Goal: Task Accomplishment & Management: Manage account settings

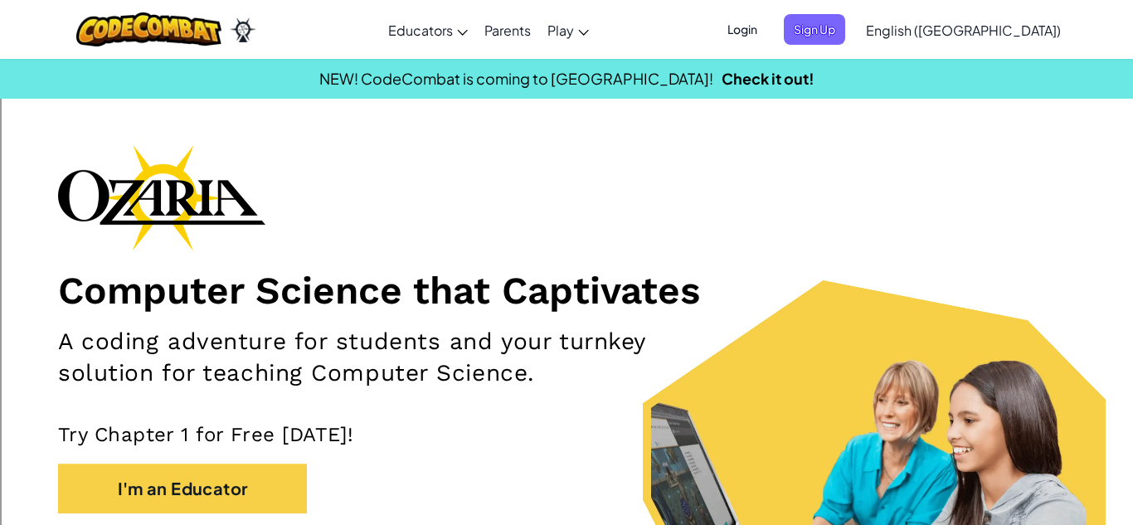
drag, startPoint x: 42, startPoint y: 198, endPoint x: 537, endPoint y: 195, distance: 495.1
click at [537, 195] on section "Computer Science that Captivates A coding adventure for students and your turnk…" at bounding box center [566, 385] width 1133 height 482
click at [537, 195] on div "Computer Science that Captivates A coding adventure for students and your turnk…" at bounding box center [566, 370] width 1017 height 452
click at [767, 25] on span "Login" at bounding box center [742, 29] width 50 height 31
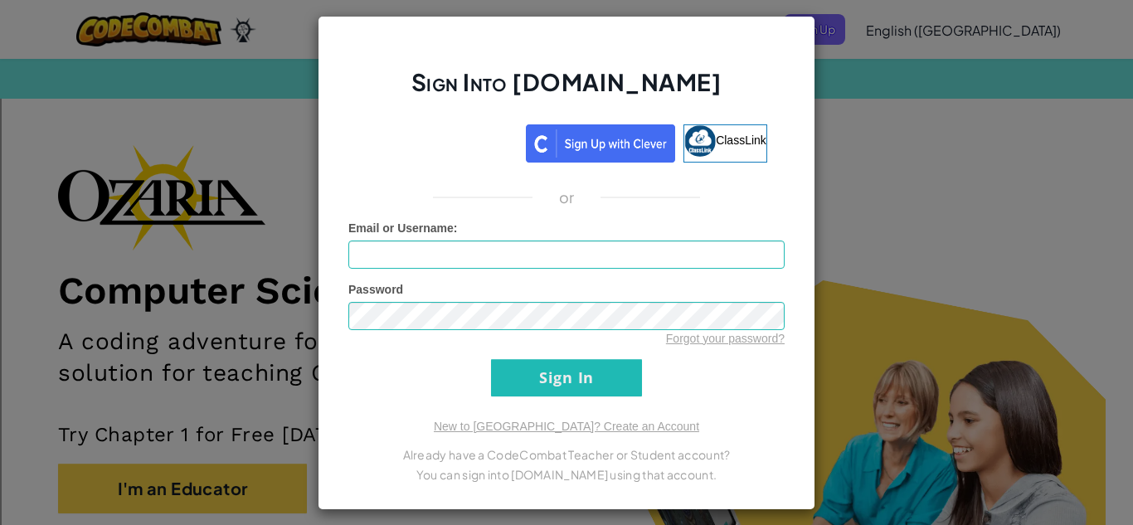
scroll to position [10, 0]
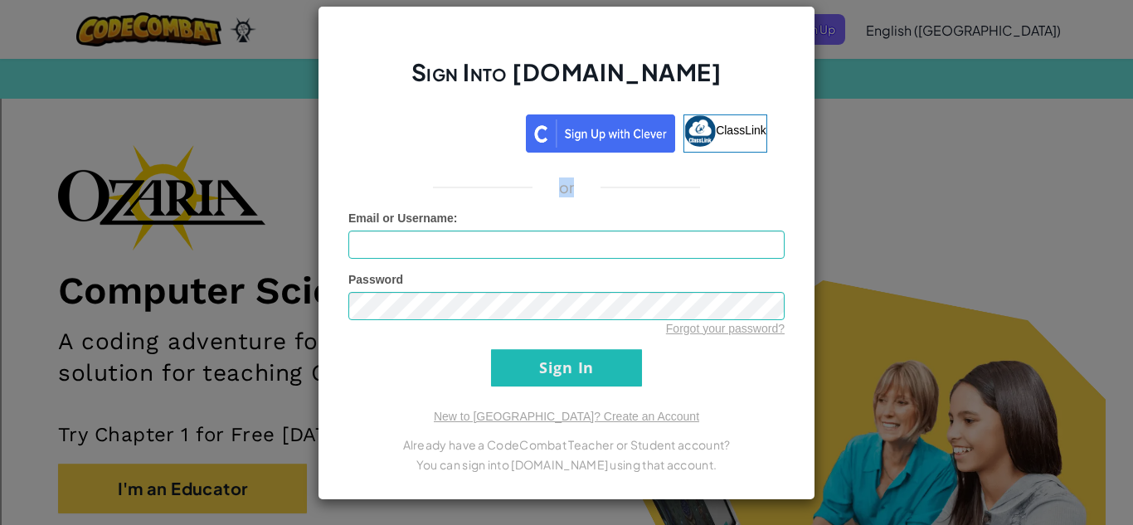
drag, startPoint x: 600, startPoint y: 187, endPoint x: 494, endPoint y: 160, distance: 109.6
click at [494, 160] on div "Sign Into [DOMAIN_NAME] ClassLink or Unknown Error Email or Username : Password…" at bounding box center [567, 253] width 498 height 494
click at [494, 210] on div "Email or Username :" at bounding box center [566, 234] width 436 height 49
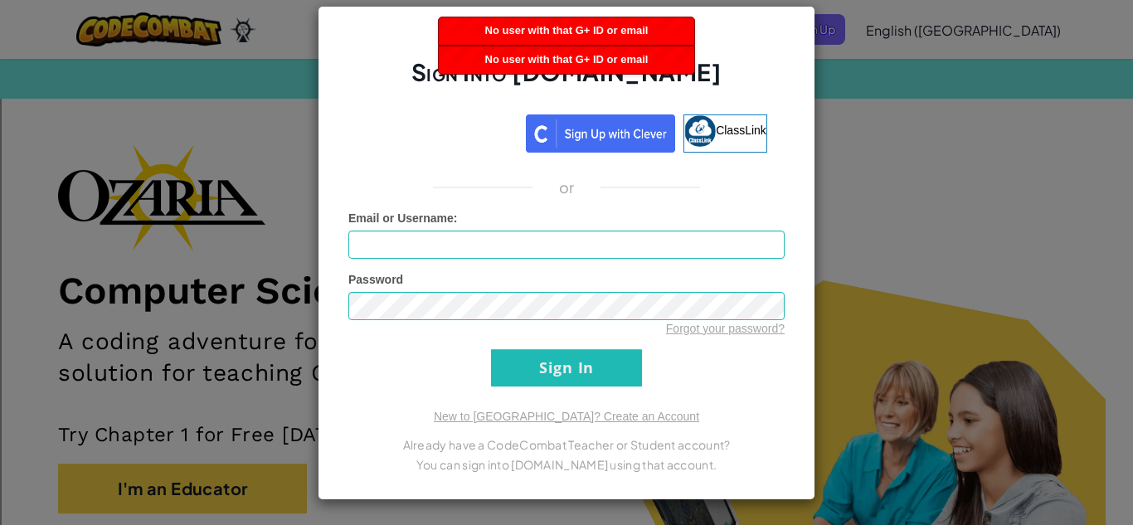
click at [554, 59] on span "No user with that G+ ID or email" at bounding box center [566, 59] width 163 height 12
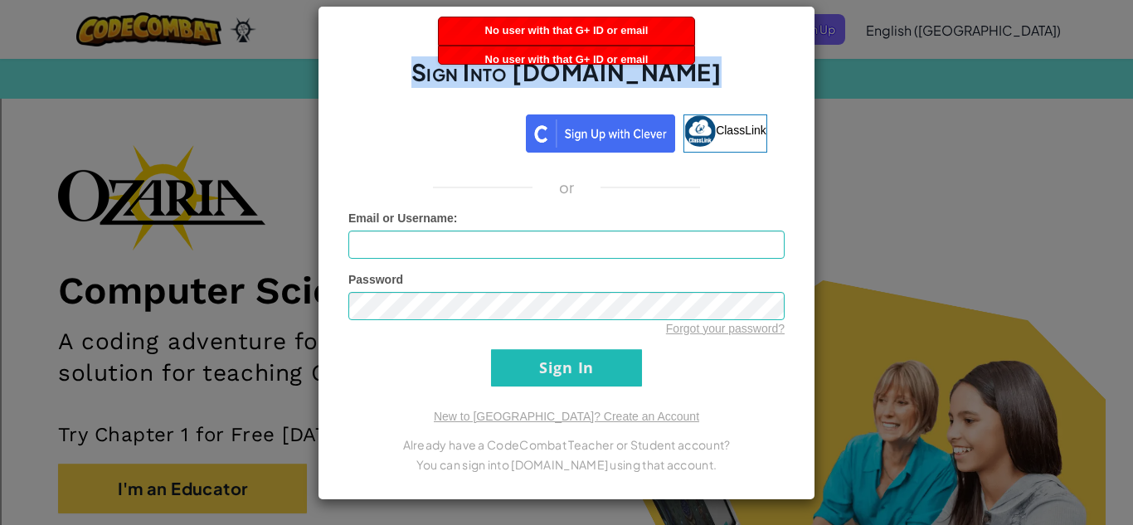
click at [554, 59] on h2 "Sign Into [DOMAIN_NAME]" at bounding box center [566, 80] width 436 height 48
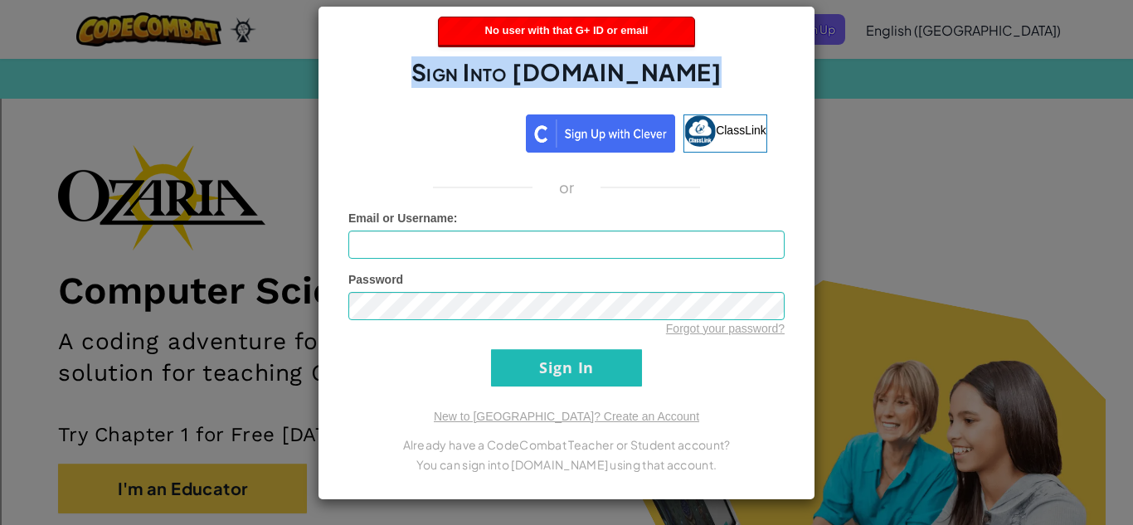
click at [554, 59] on h2 "Sign Into [DOMAIN_NAME]" at bounding box center [566, 80] width 436 height 48
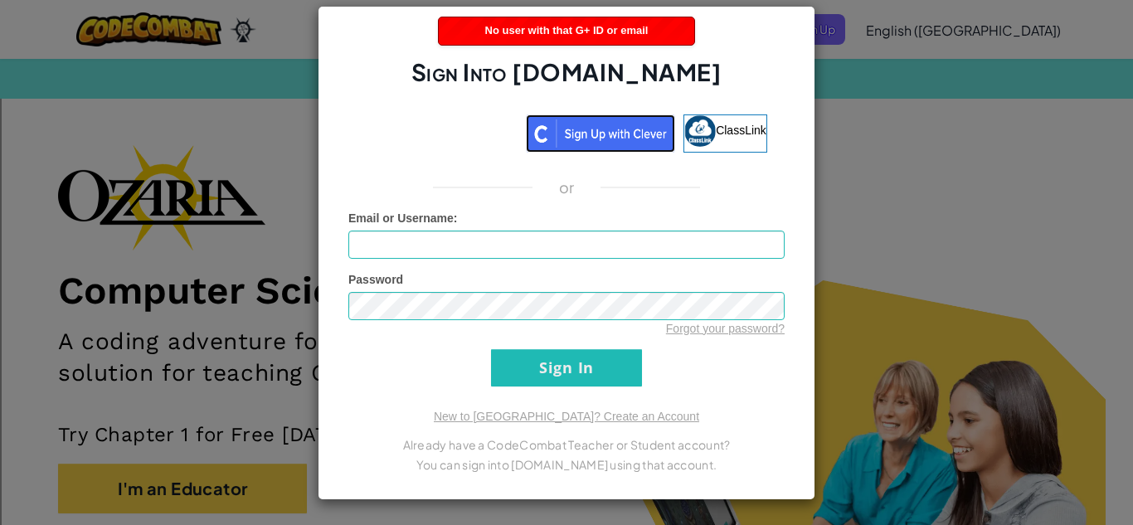
click at [569, 133] on img at bounding box center [600, 133] width 149 height 38
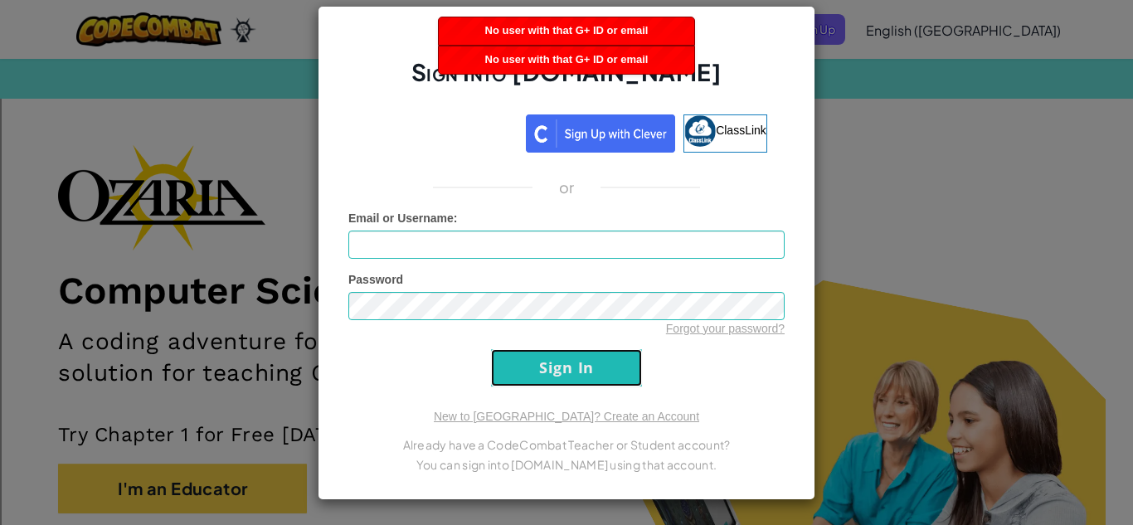
click at [585, 372] on input "Sign In" at bounding box center [566, 367] width 151 height 37
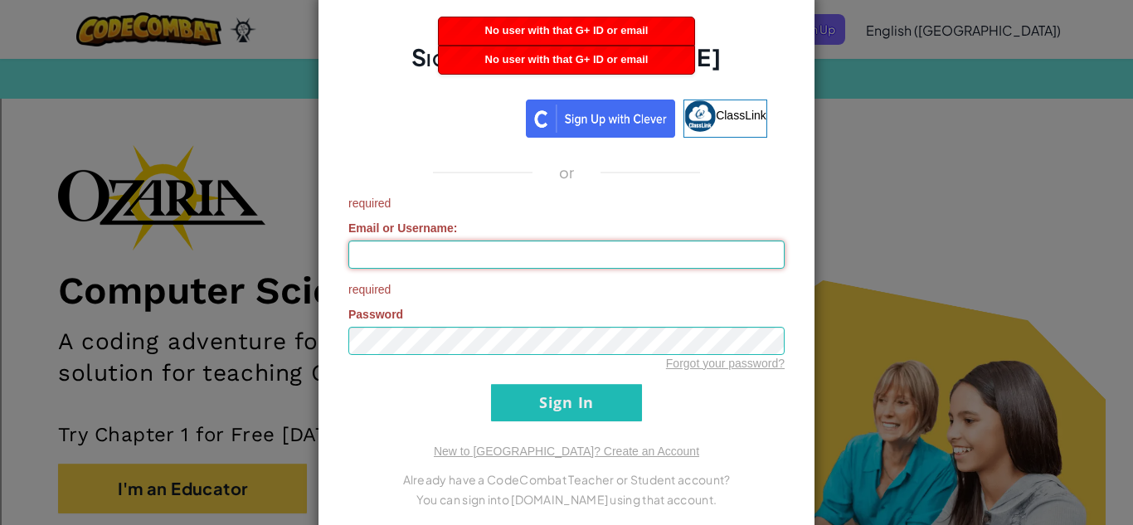
click at [374, 260] on input "Email or Username :" at bounding box center [566, 254] width 436 height 28
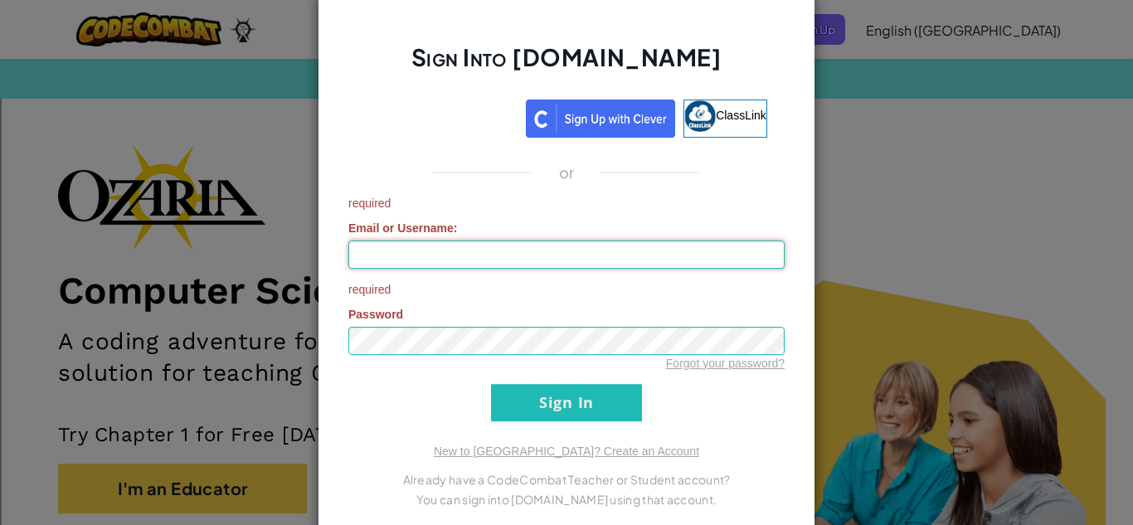
click at [371, 245] on input "Email or Username :" at bounding box center [566, 254] width 436 height 28
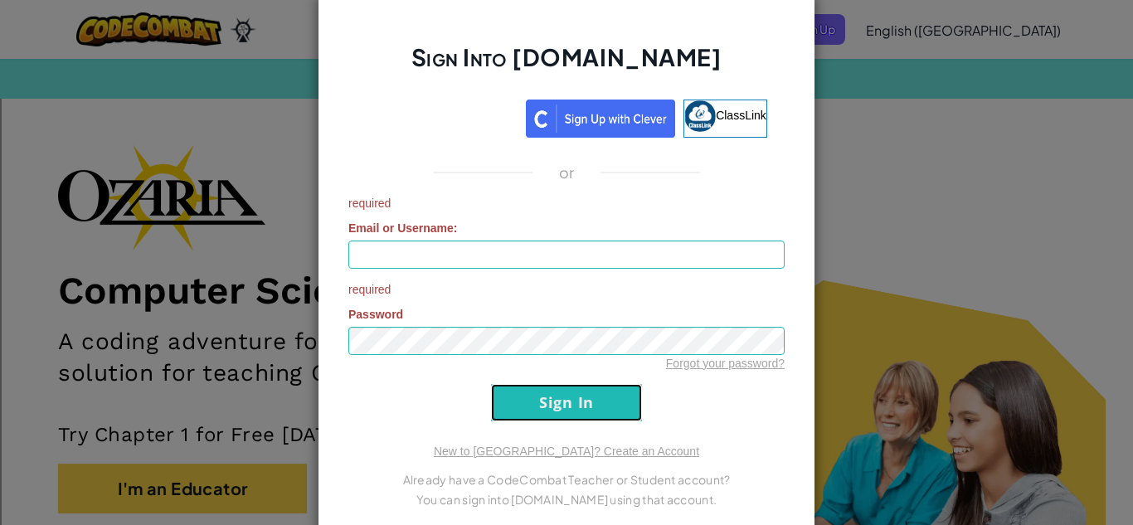
click at [575, 408] on input "Sign In" at bounding box center [566, 402] width 151 height 37
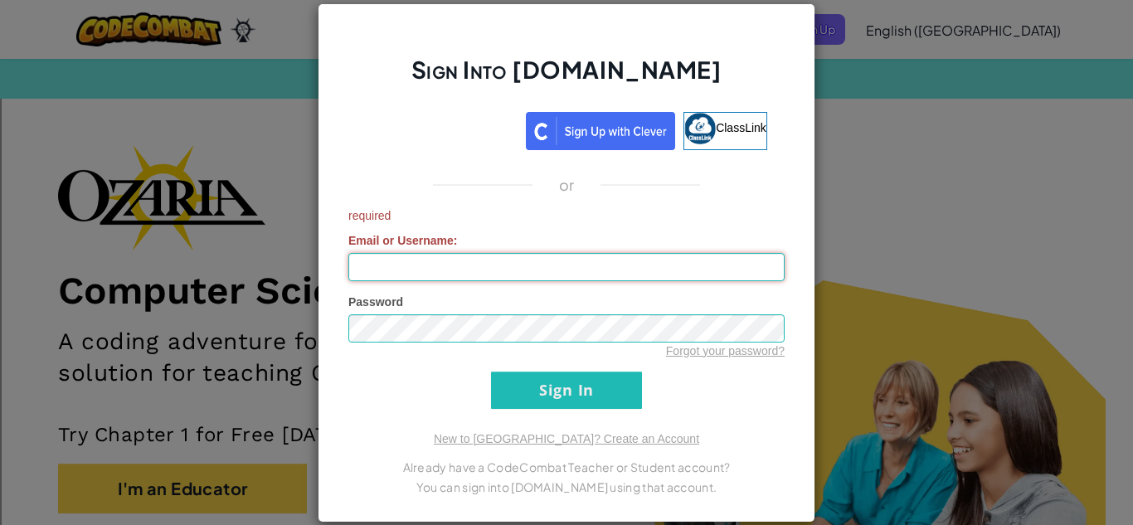
click at [551, 274] on input "Email or Username :" at bounding box center [566, 267] width 436 height 28
click at [410, 374] on form "required Email or Username : Password Forgot your password? Sign In" at bounding box center [566, 308] width 436 height 202
click at [554, 173] on div "Sign Into [DOMAIN_NAME] ClassLink or required Email or Username : Password Forg…" at bounding box center [567, 262] width 498 height 519
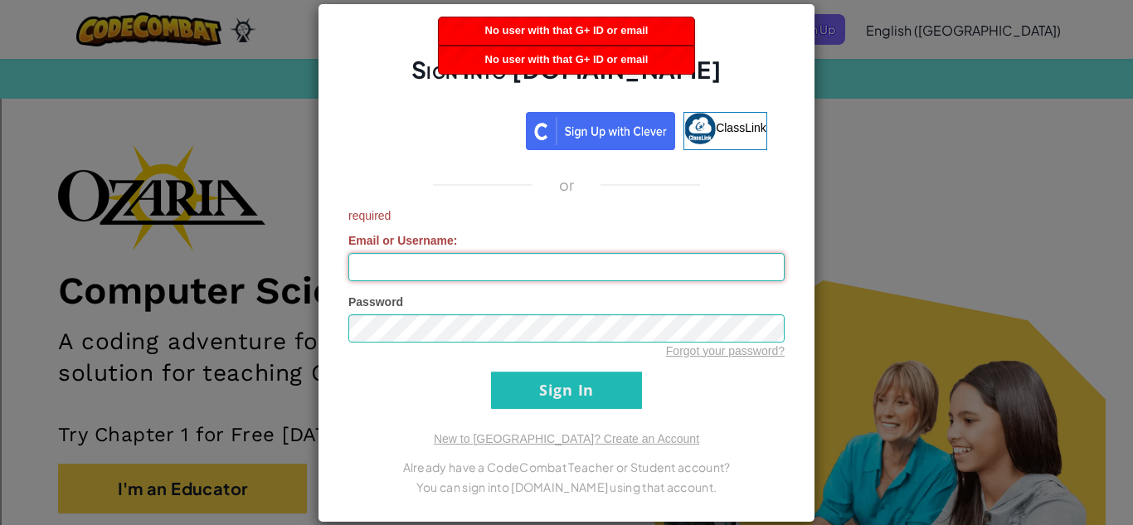
click at [390, 265] on input "Email or Username :" at bounding box center [566, 267] width 436 height 28
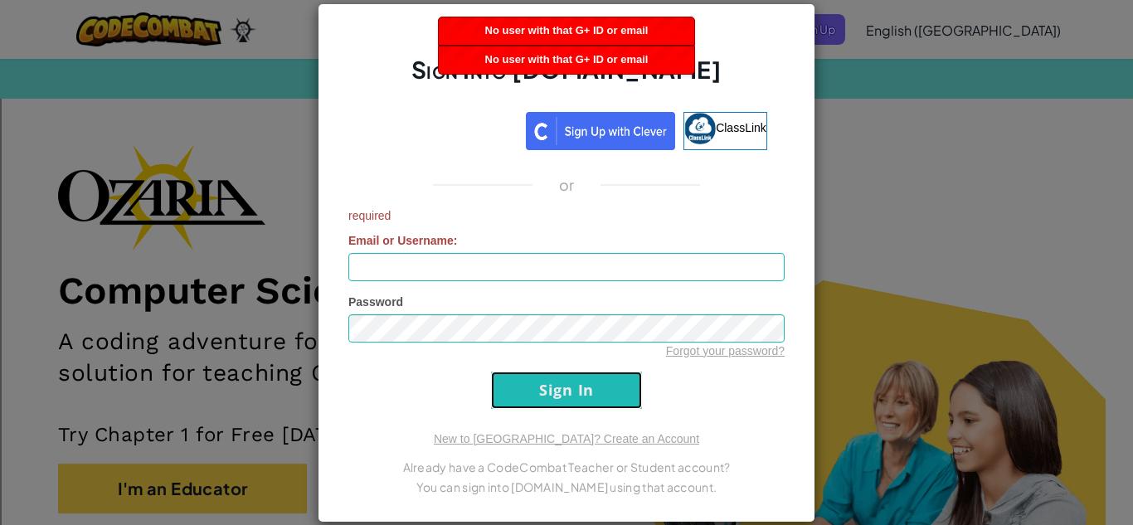
click at [556, 388] on input "Sign In" at bounding box center [566, 390] width 151 height 37
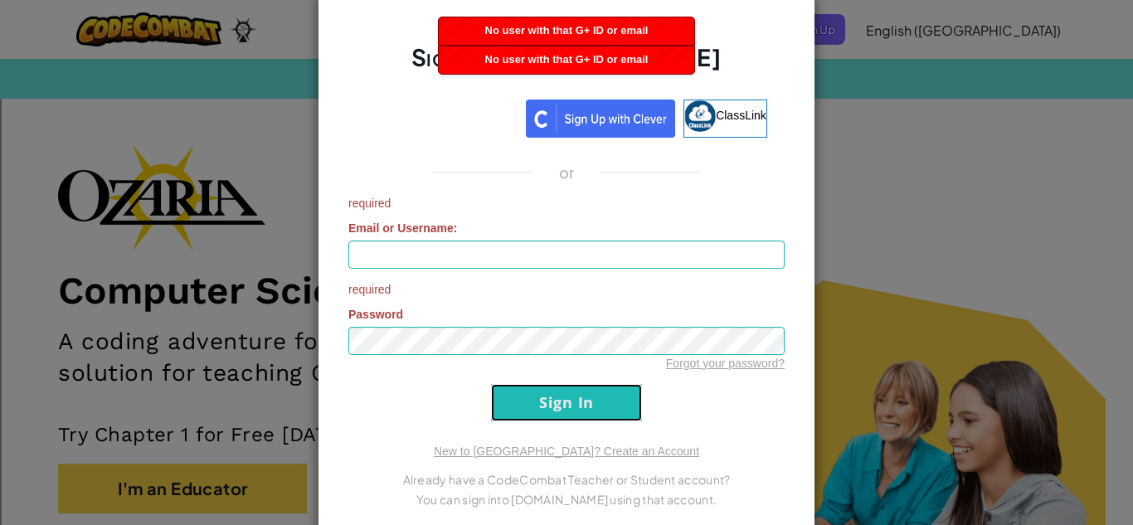
click at [600, 412] on input "Sign In" at bounding box center [566, 402] width 151 height 37
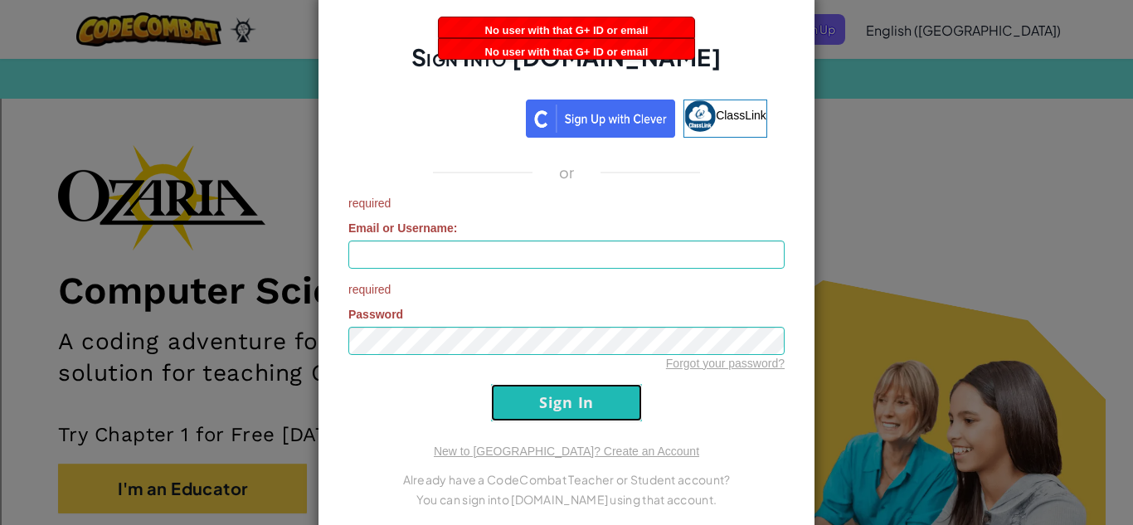
click at [600, 412] on input "Sign In" at bounding box center [566, 402] width 151 height 37
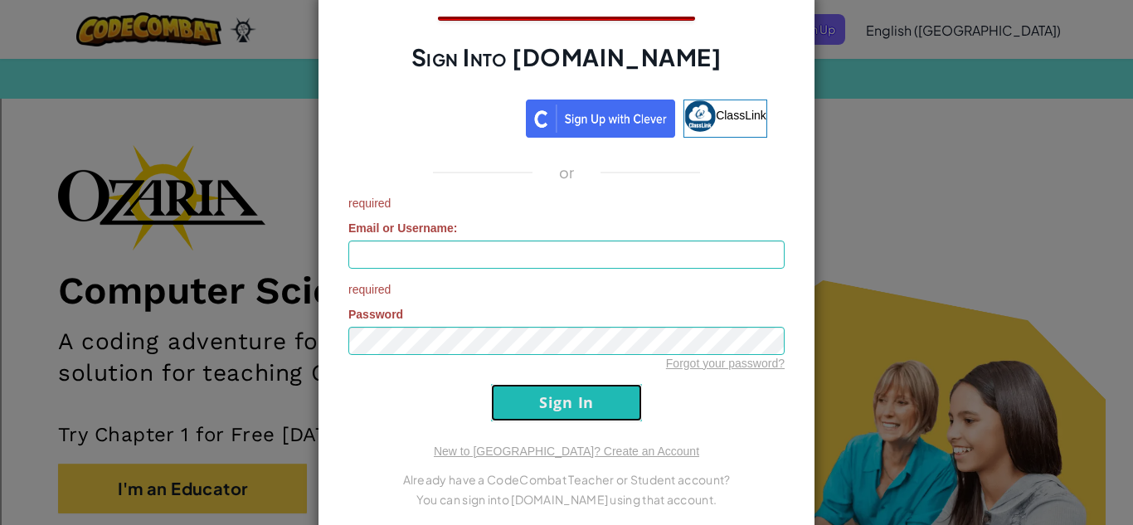
click at [600, 412] on input "Sign In" at bounding box center [566, 402] width 151 height 37
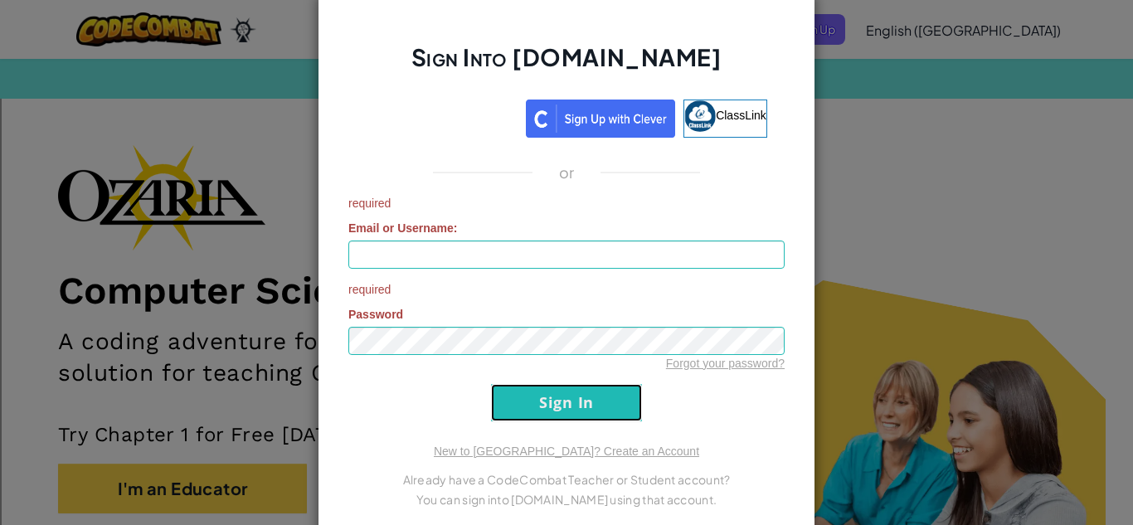
click at [600, 412] on input "Sign In" at bounding box center [566, 402] width 151 height 37
click at [600, 411] on input "Sign In" at bounding box center [566, 402] width 151 height 37
click at [542, 416] on input "Sign In" at bounding box center [566, 402] width 151 height 37
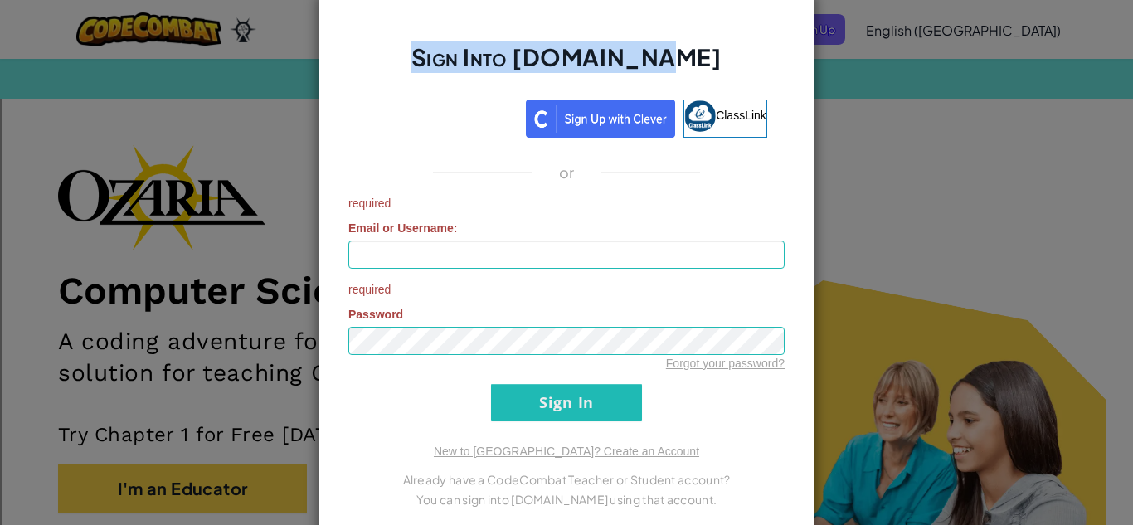
drag, startPoint x: 455, startPoint y: 49, endPoint x: 707, endPoint y: 65, distance: 252.6
click at [707, 65] on h2 "Sign Into [DOMAIN_NAME]" at bounding box center [566, 65] width 436 height 48
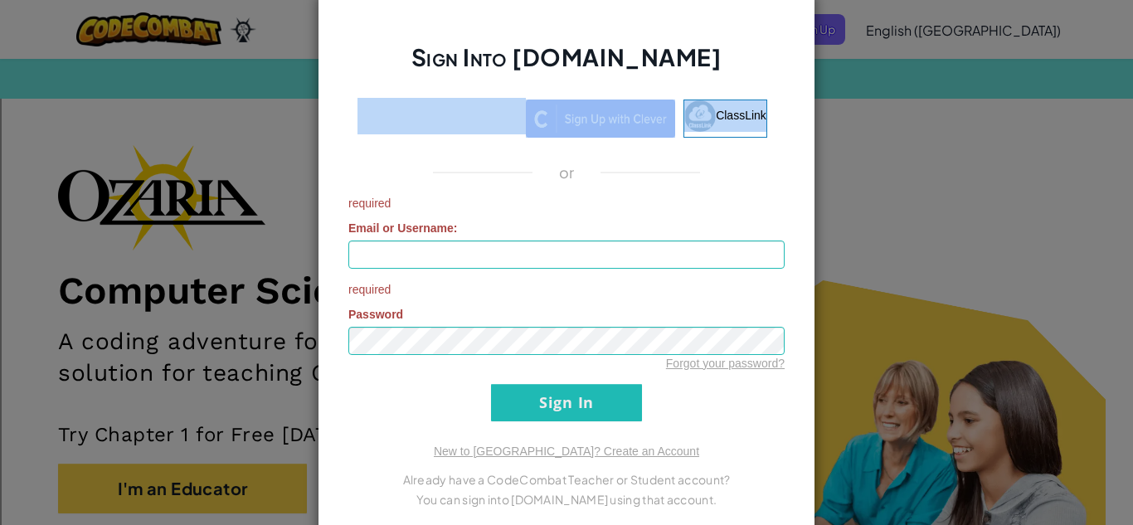
drag, startPoint x: 325, startPoint y: 101, endPoint x: 843, endPoint y: 127, distance: 518.9
click at [843, 127] on div "Sign Into [DOMAIN_NAME] ClassLink or required Email or Username : required Pass…" at bounding box center [566, 262] width 1133 height 525
